Goal: Task Accomplishment & Management: Manage account settings

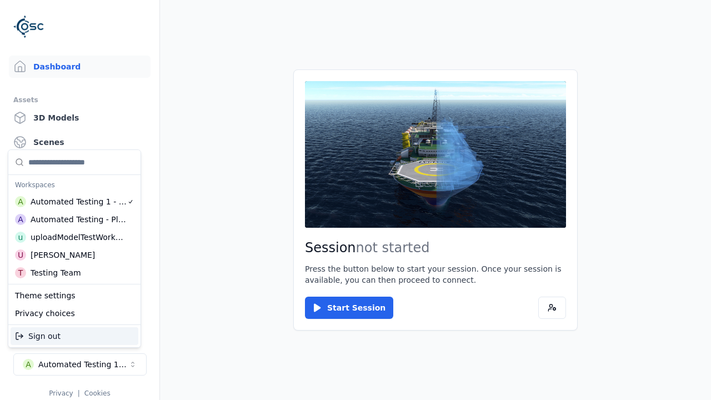
click at [74, 219] on div "Automated Testing - Playwright" at bounding box center [79, 219] width 96 height 11
click at [355, 200] on html "Support Dashboard Assets 3D Models Scenes Datasets Recordings Support Documenta…" at bounding box center [355, 200] width 711 height 400
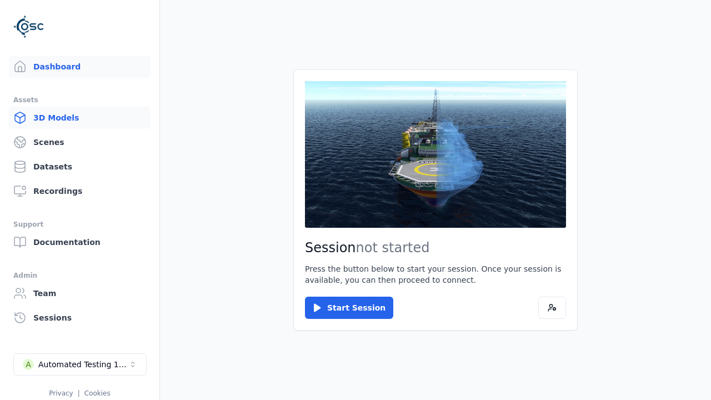
click at [79, 118] on link "3D Models" at bounding box center [80, 118] width 142 height 22
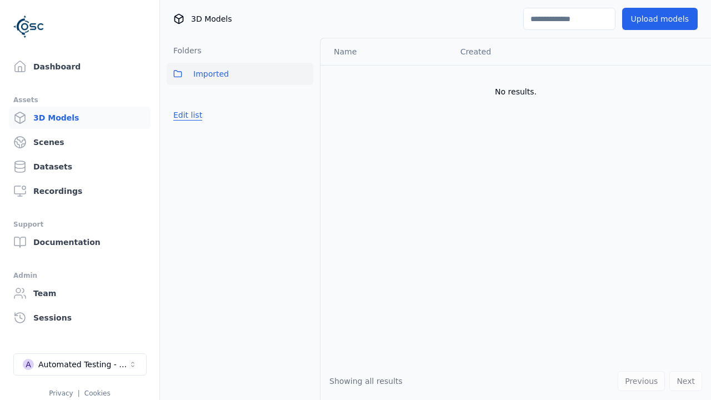
click at [188, 115] on button "Edit list" at bounding box center [188, 115] width 42 height 20
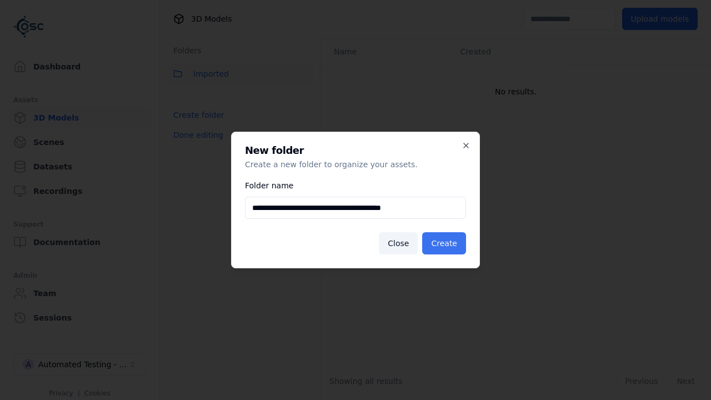
type input "**********"
click at [444, 243] on button "Create" at bounding box center [444, 243] width 44 height 22
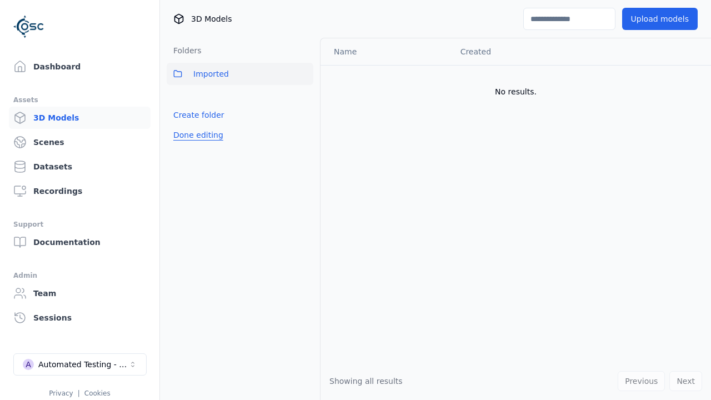
click at [198, 135] on button "Done editing" at bounding box center [198, 135] width 63 height 20
click at [188, 139] on button "Done editing" at bounding box center [198, 135] width 63 height 20
click at [304, 98] on html "Support Dashboard Assets 3D Models Scenes Datasets Recordings Support Documenta…" at bounding box center [355, 200] width 711 height 400
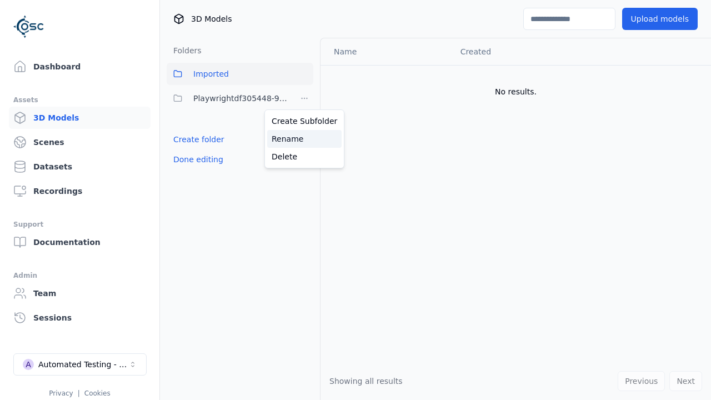
click at [304, 139] on div "Rename" at bounding box center [304, 139] width 74 height 18
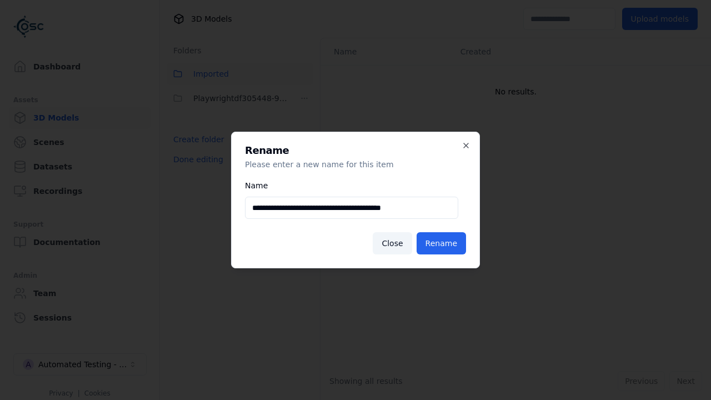
click at [352, 208] on input "**********" at bounding box center [351, 208] width 213 height 22
type input "**********"
click at [441, 243] on button "Rename" at bounding box center [441, 243] width 49 height 22
click at [198, 159] on button "Done editing" at bounding box center [198, 159] width 63 height 20
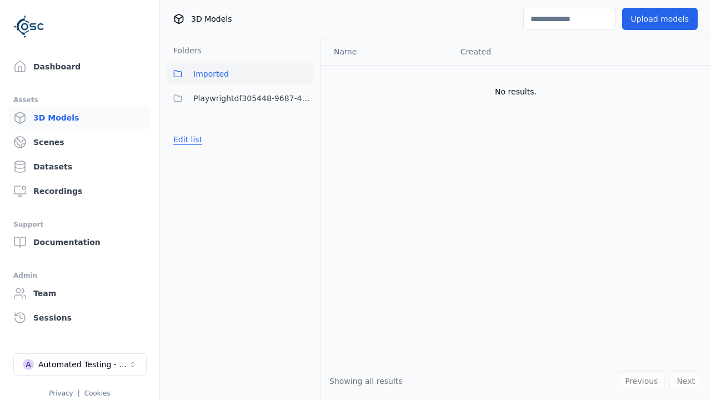
click at [188, 139] on button "Edit list" at bounding box center [188, 139] width 42 height 20
click at [304, 98] on html "Support Dashboard Assets 3D Models Scenes Datasets Recordings Support Documenta…" at bounding box center [355, 200] width 711 height 400
click at [304, 157] on div "Delete" at bounding box center [304, 157] width 74 height 18
